Goal: Complete application form

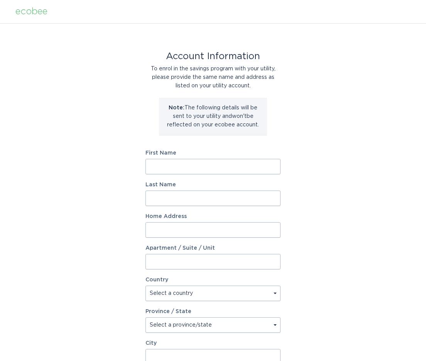
click at [219, 166] on input "First Name" at bounding box center [213, 166] width 135 height 15
type input "[PERSON_NAME]"
type input "[STREET_ADDRESS][PERSON_NAME]"
select select "US"
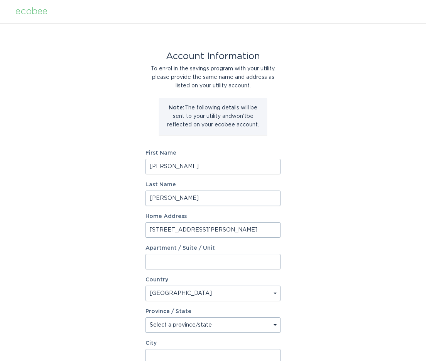
type input "GR BLANC"
type input "48439"
select select "MI"
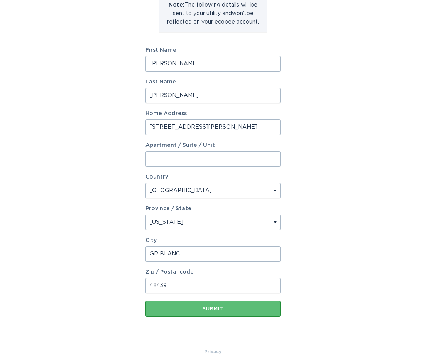
scroll to position [109, 0]
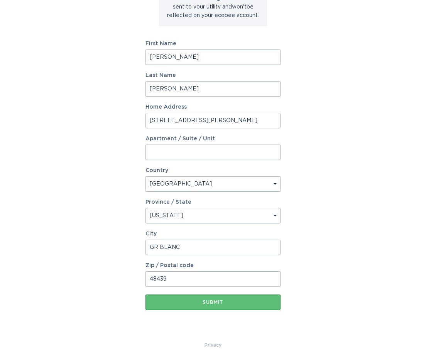
drag, startPoint x: 202, startPoint y: 121, endPoint x: 140, endPoint y: 119, distance: 61.4
click at [140, 119] on div "Account Information To enrol in the savings program with your utility, please p…" at bounding box center [213, 127] width 426 height 427
type input "5430 s. saginaw st"
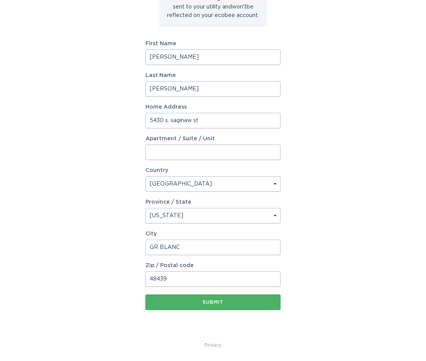
click at [224, 306] on button "Submit" at bounding box center [213, 301] width 135 height 15
